Goal: Task Accomplishment & Management: Manage account settings

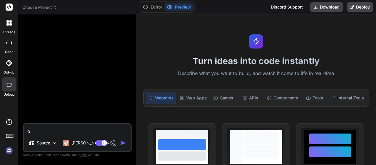
scroll to position [38, 0]
click at [8, 151] on img at bounding box center [9, 150] width 10 height 10
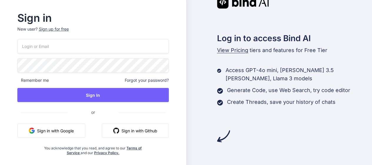
type input "[EMAIL_ADDRESS][DOMAIN_NAME]"
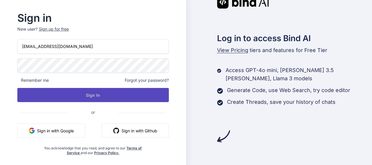
click at [41, 93] on button "Sign In" at bounding box center [92, 95] width 151 height 14
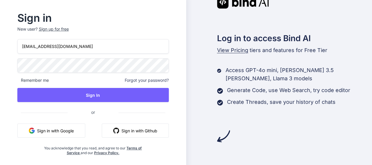
click at [15, 157] on div "Sign in New user? Sign up for free rick_84_510@yahoo.com Remember me Forgot you…" at bounding box center [93, 87] width 177 height 163
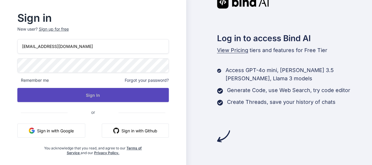
click at [50, 93] on button "Sign In" at bounding box center [92, 95] width 151 height 14
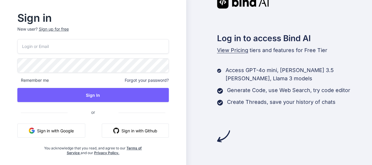
type input "[EMAIL_ADDRESS][DOMAIN_NAME]"
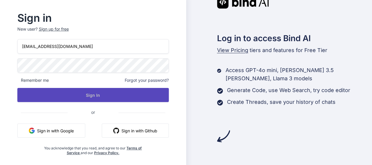
click at [57, 93] on button "Sign In" at bounding box center [92, 95] width 151 height 14
click at [61, 97] on button "Sign In" at bounding box center [92, 95] width 151 height 14
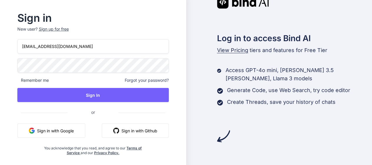
click at [231, 6] on img at bounding box center [243, 2] width 52 height 13
click at [234, 6] on img at bounding box center [243, 2] width 52 height 13
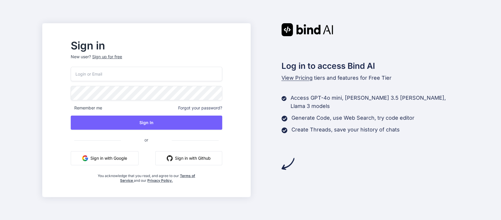
type input "[EMAIL_ADDRESS][DOMAIN_NAME]"
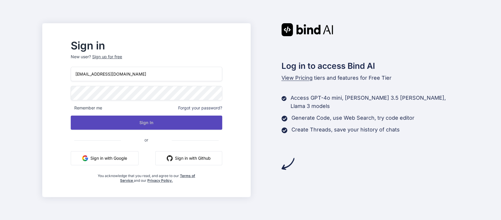
click at [137, 120] on button "Sign In" at bounding box center [146, 122] width 151 height 14
click at [153, 126] on button "Sign In" at bounding box center [146, 122] width 151 height 14
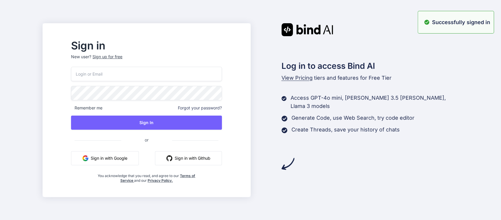
type input "[EMAIL_ADDRESS][DOMAIN_NAME]"
